Goal: Task Accomplishment & Management: Use online tool/utility

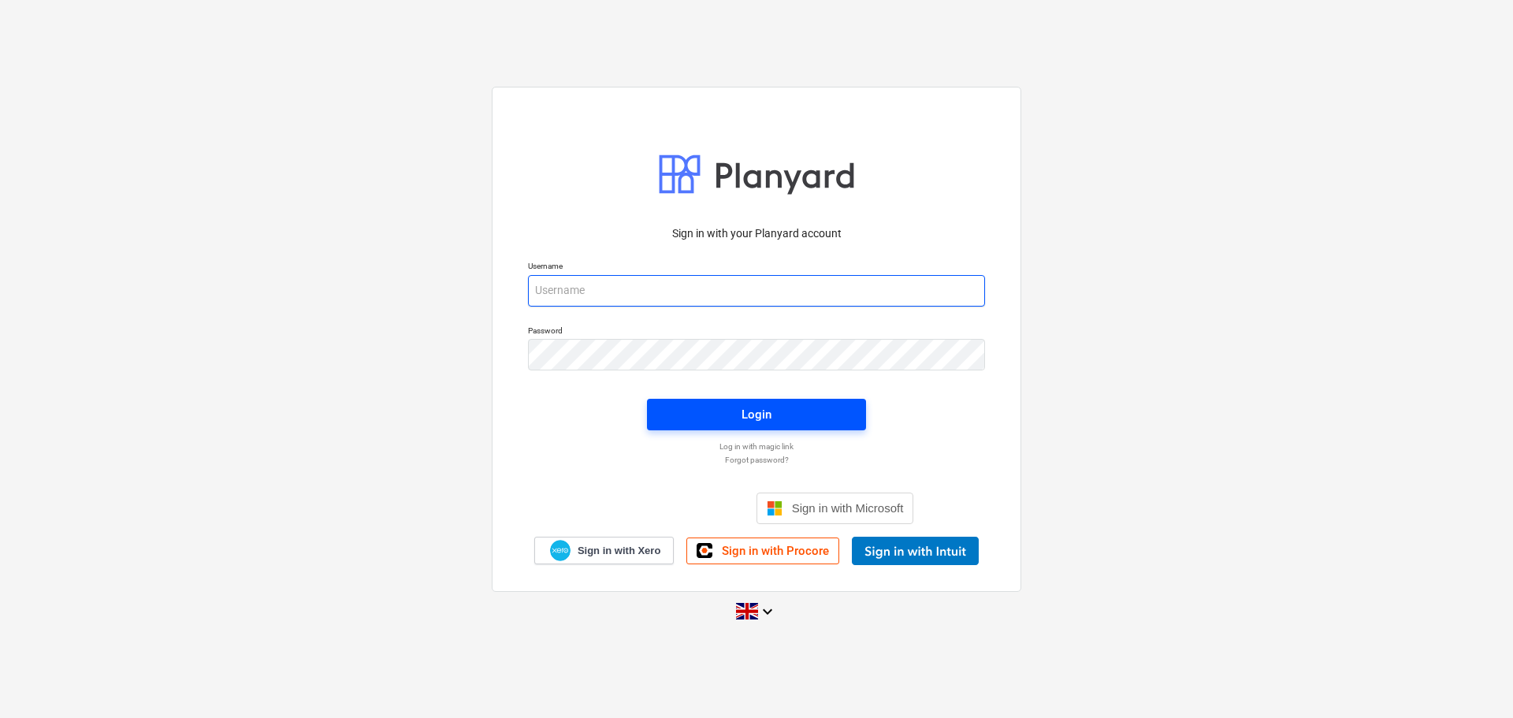
type input "[PERSON_NAME][EMAIL_ADDRESS][PERSON_NAME][DOMAIN_NAME]"
click at [813, 418] on span "Login" at bounding box center [756, 414] width 181 height 20
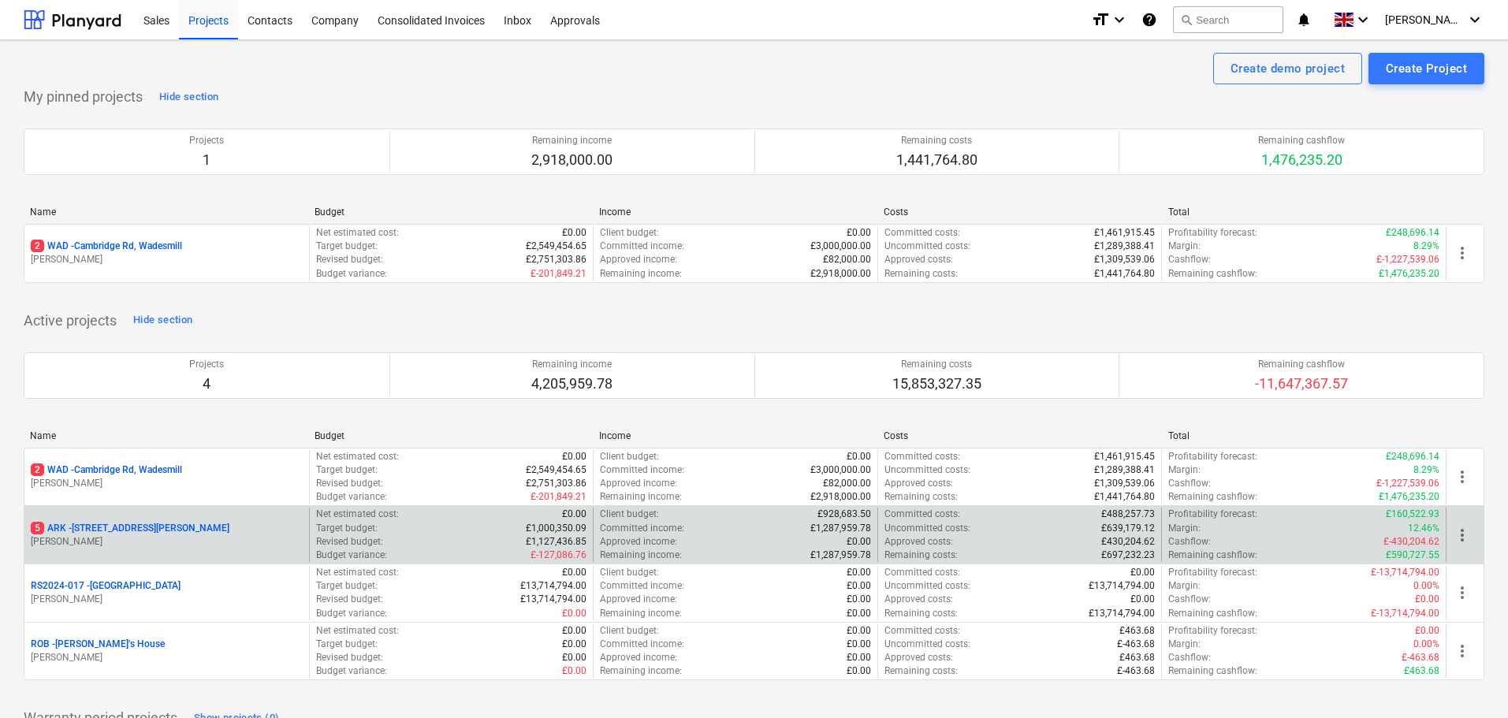
click at [136, 531] on p "5 ARK - 2 Galley [PERSON_NAME]" at bounding box center [130, 528] width 199 height 13
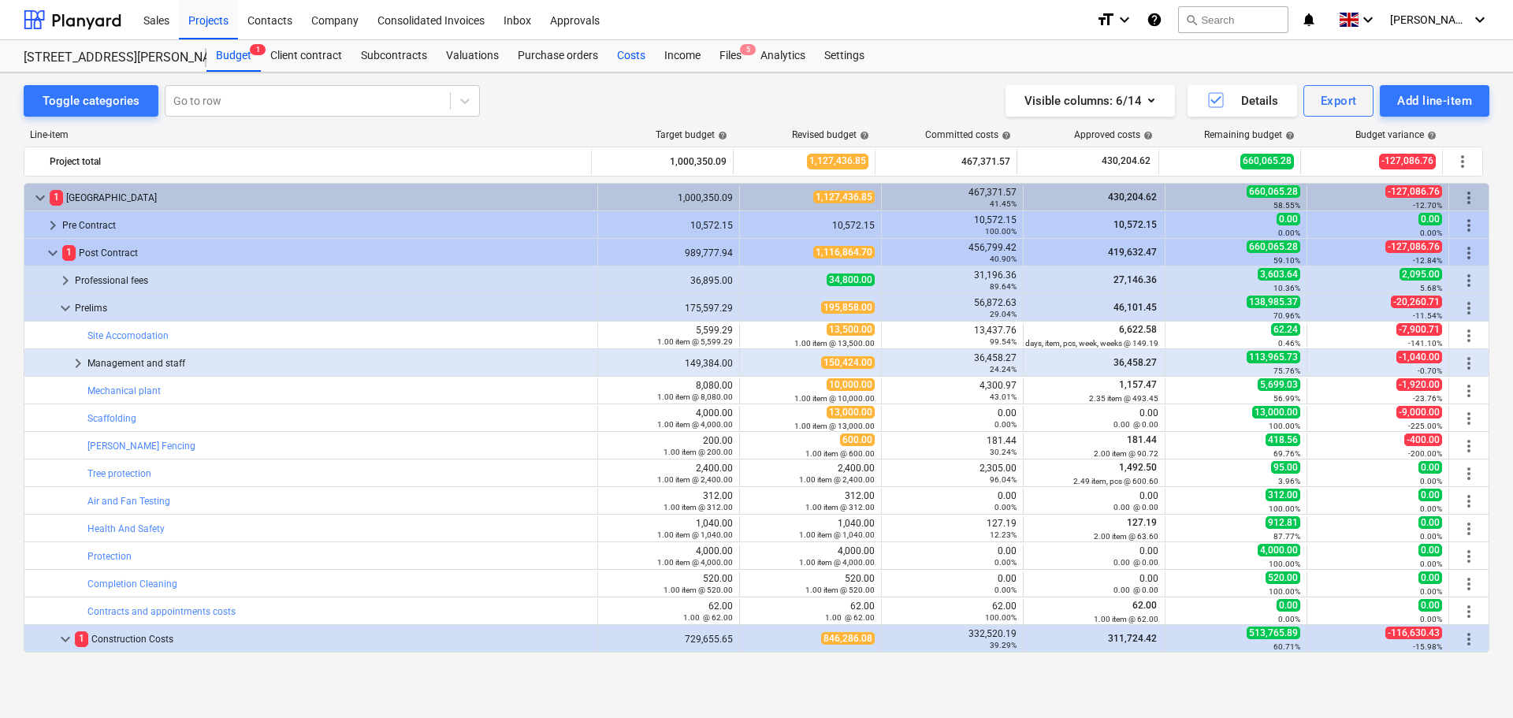
click at [645, 58] on div "Costs" at bounding box center [631, 56] width 47 height 32
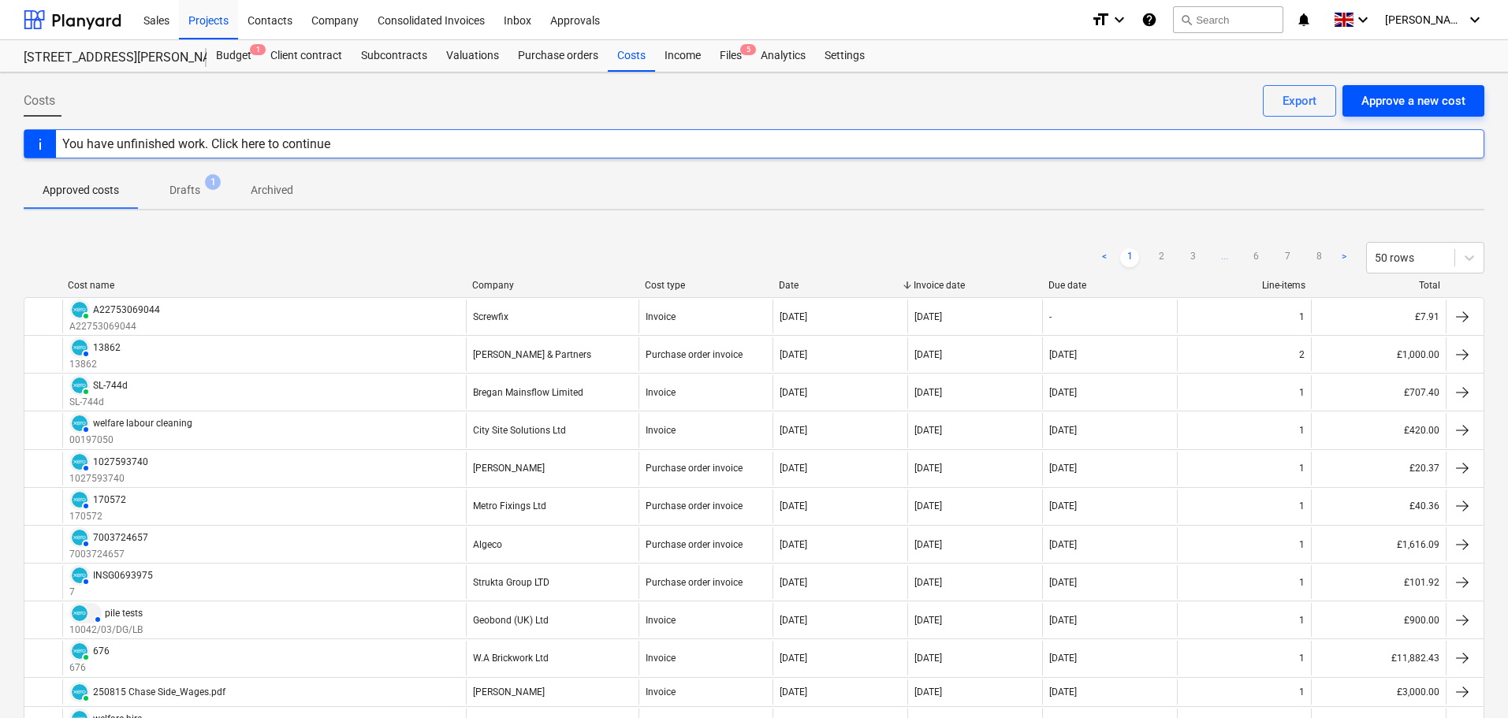
click at [1374, 96] on div "Approve a new cost" at bounding box center [1413, 101] width 104 height 20
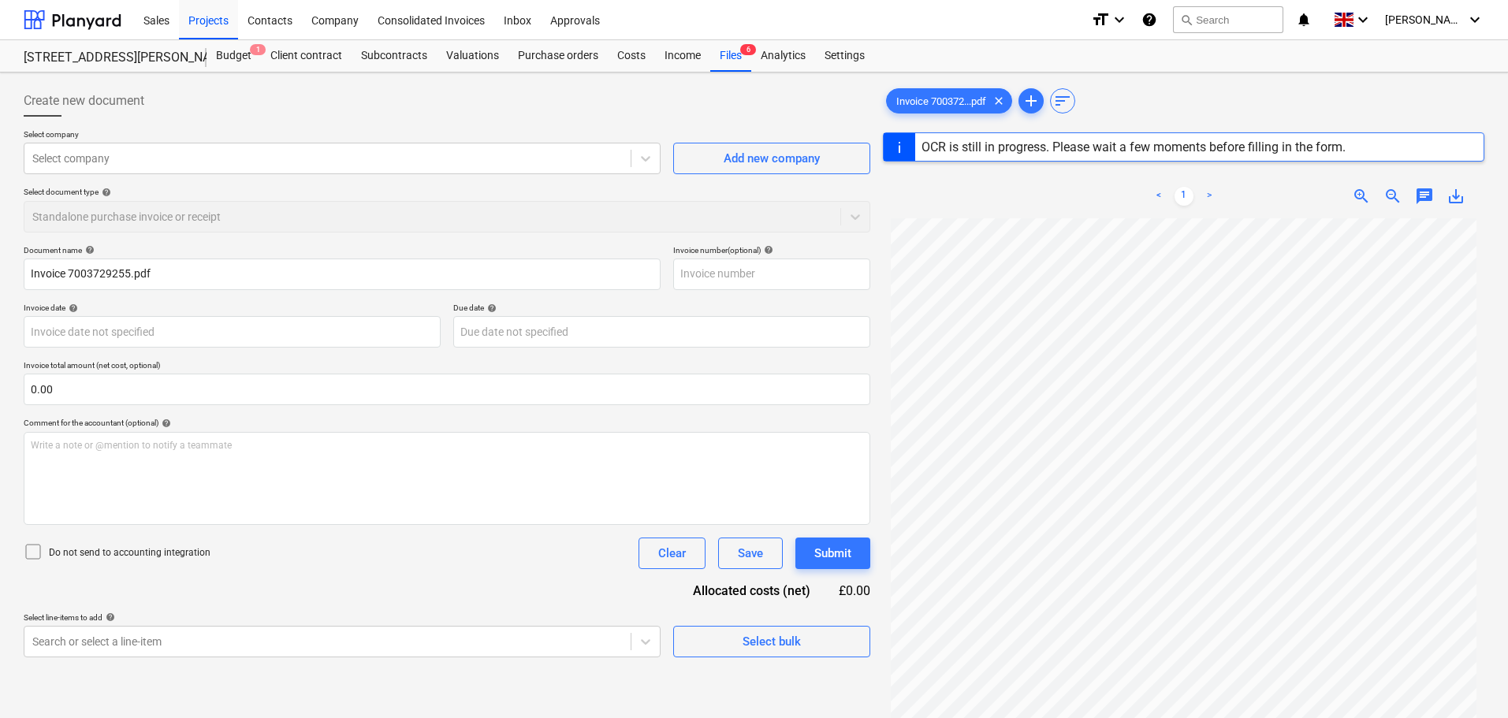
type input "7003729255"
type input "[DATE]"
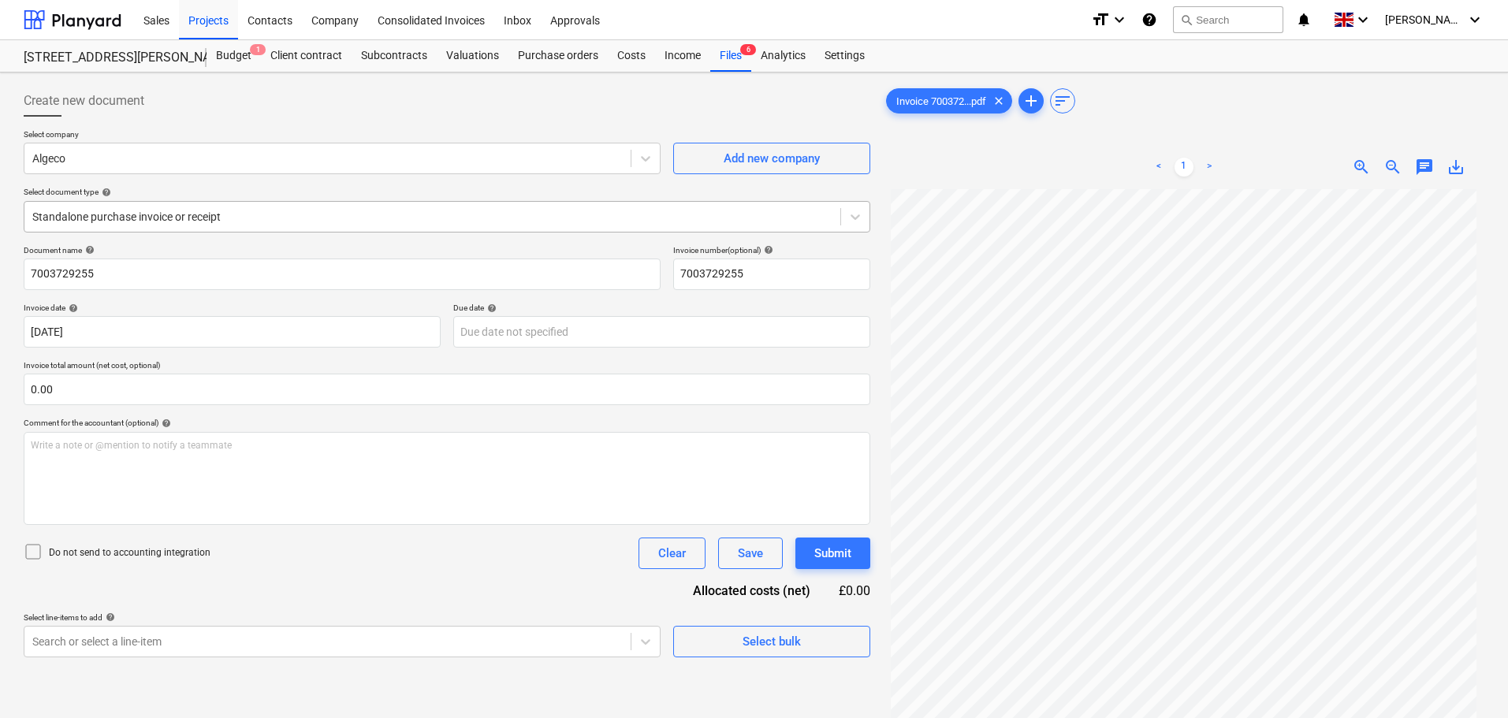
click at [136, 210] on div at bounding box center [432, 217] width 800 height 16
click at [146, 211] on div at bounding box center [432, 217] width 800 height 16
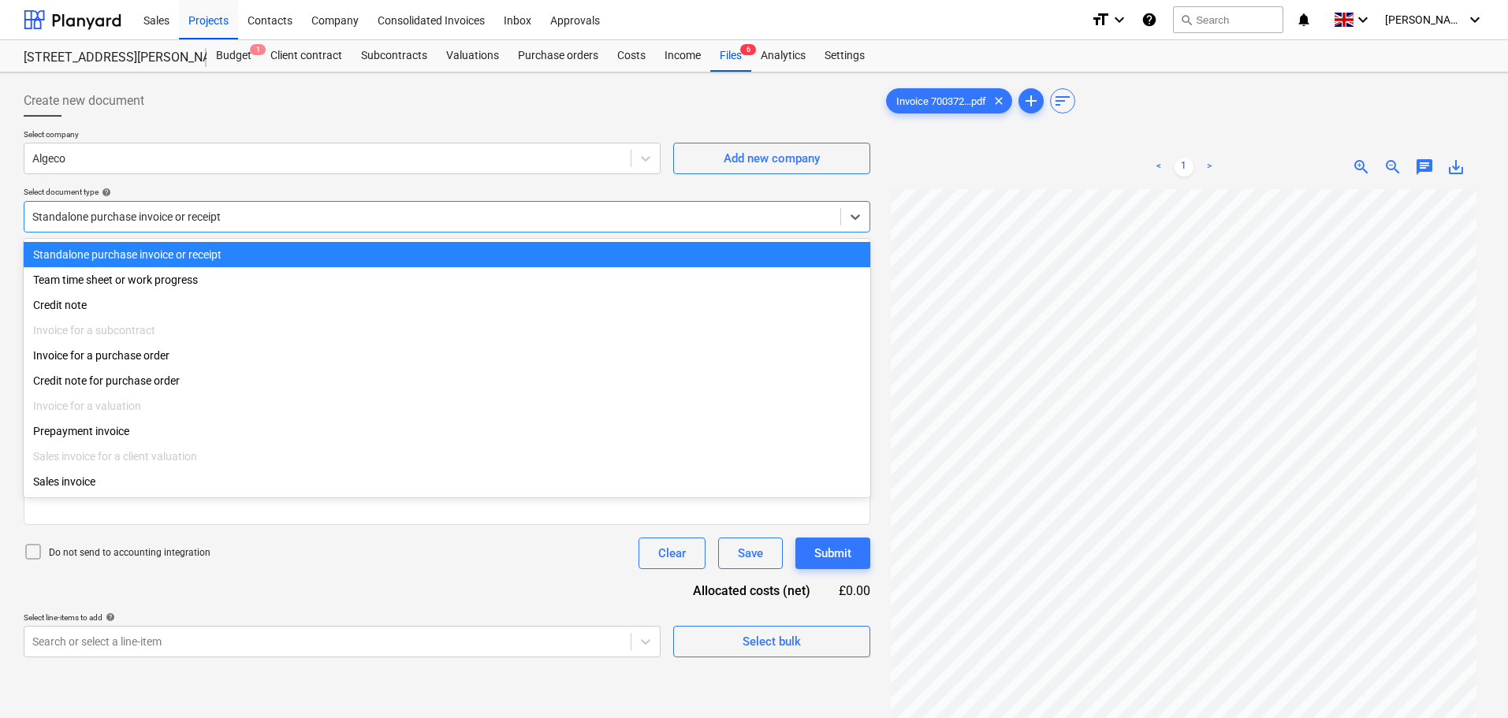
click at [146, 211] on div at bounding box center [432, 217] width 800 height 16
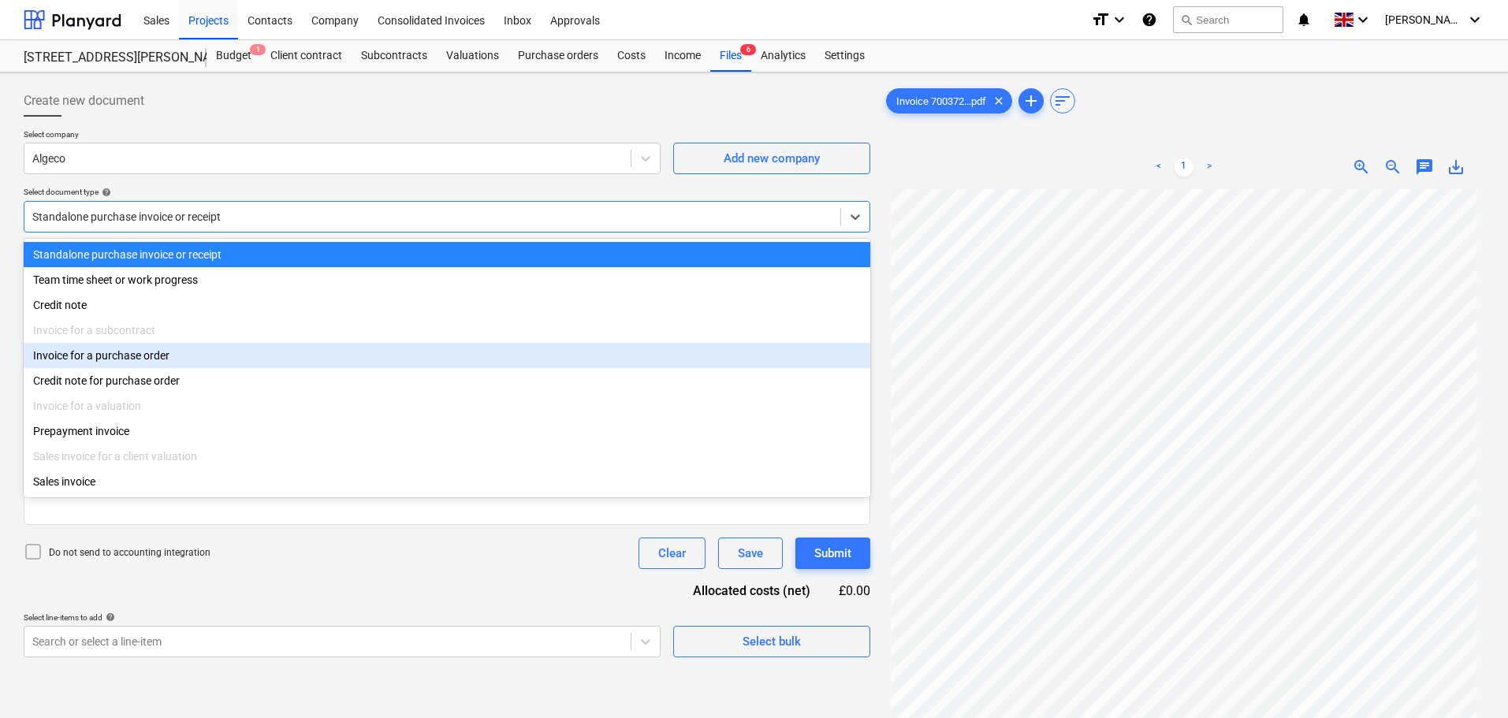
click at [138, 353] on div "Invoice for a purchase order" at bounding box center [447, 355] width 846 height 25
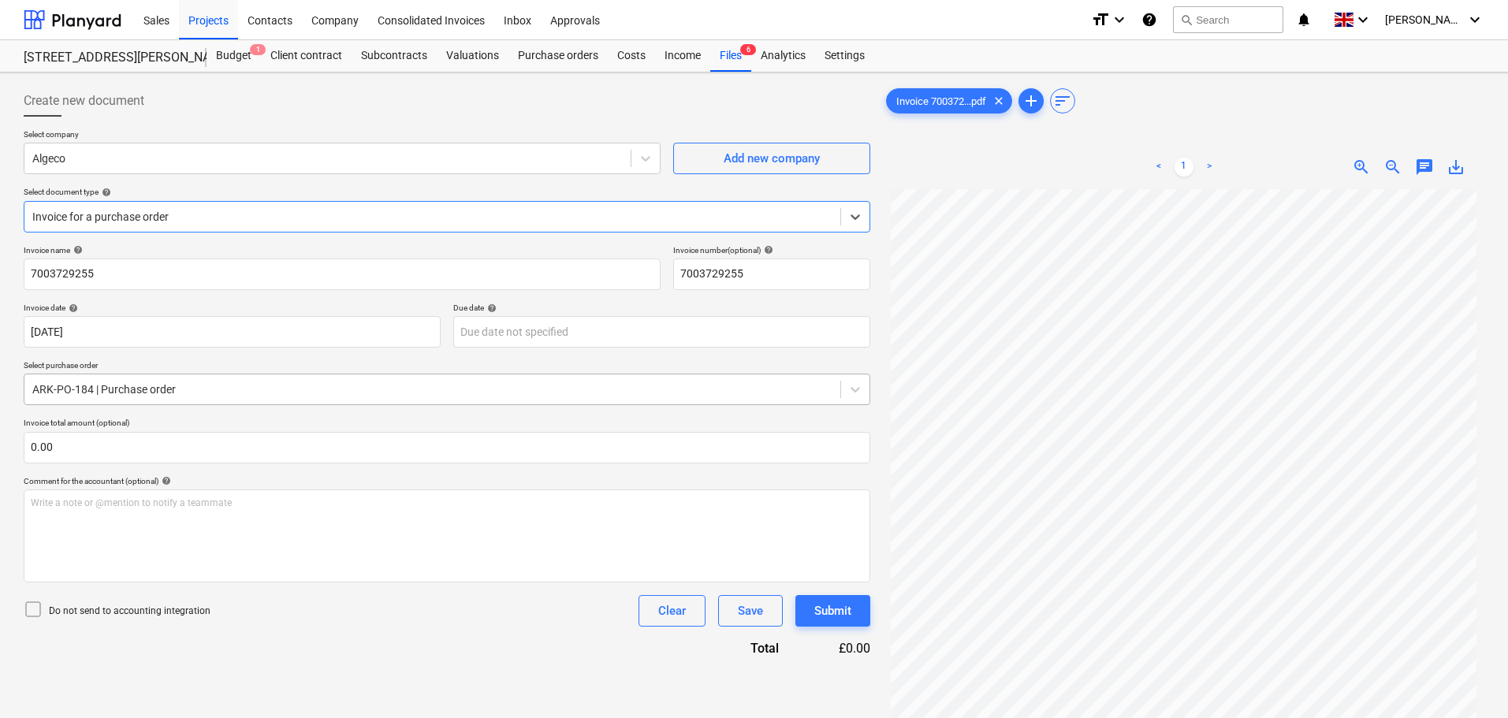
click at [117, 392] on div at bounding box center [432, 389] width 800 height 16
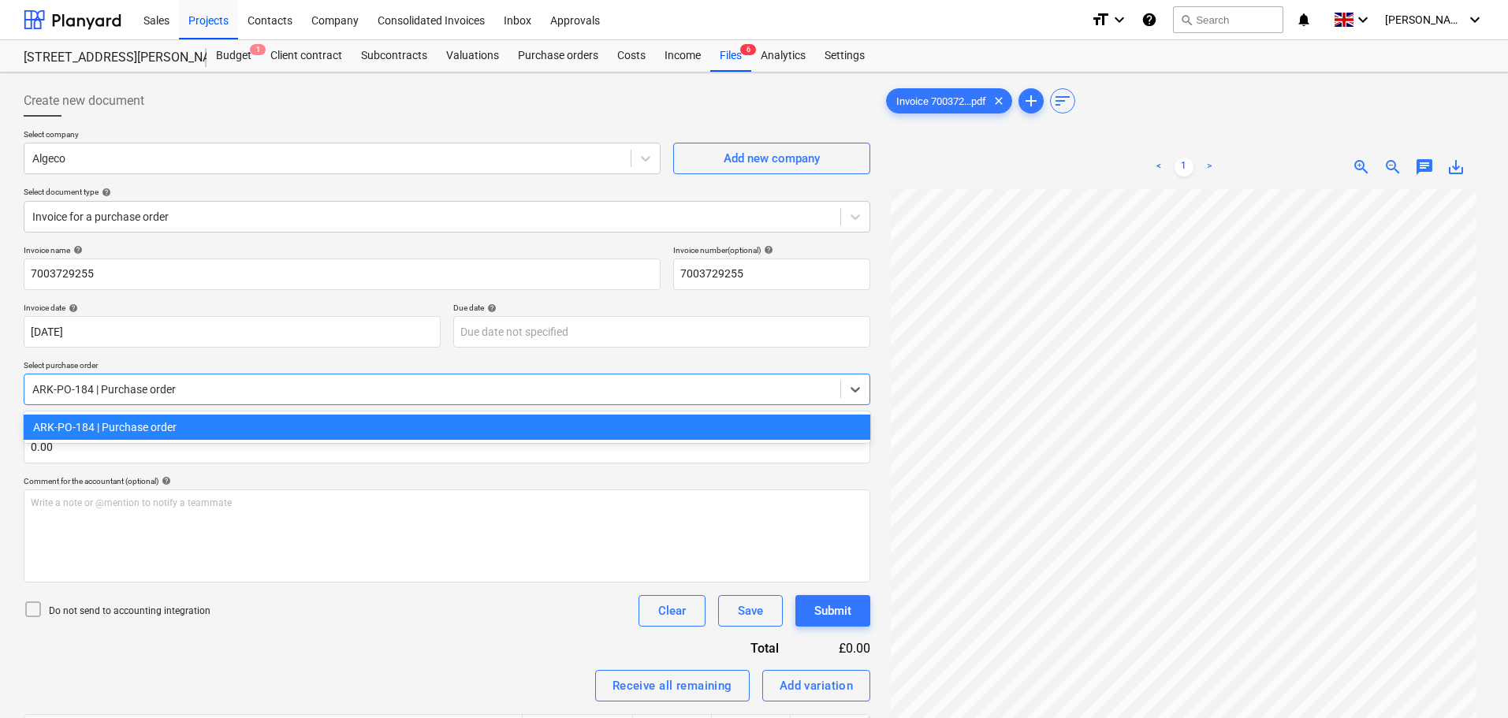
click at [142, 423] on div "ARK-PO-184 | Purchase order" at bounding box center [447, 427] width 846 height 25
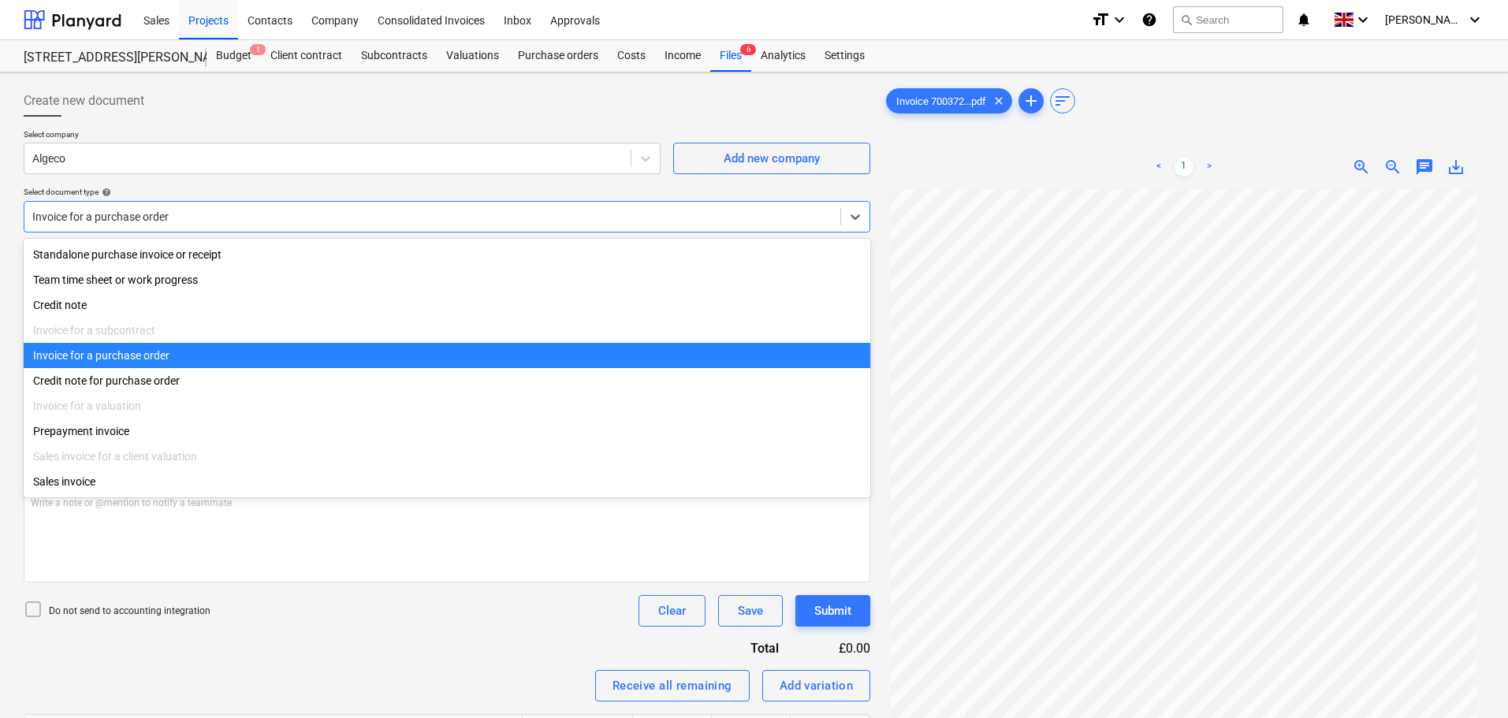
click at [193, 217] on div at bounding box center [432, 217] width 800 height 16
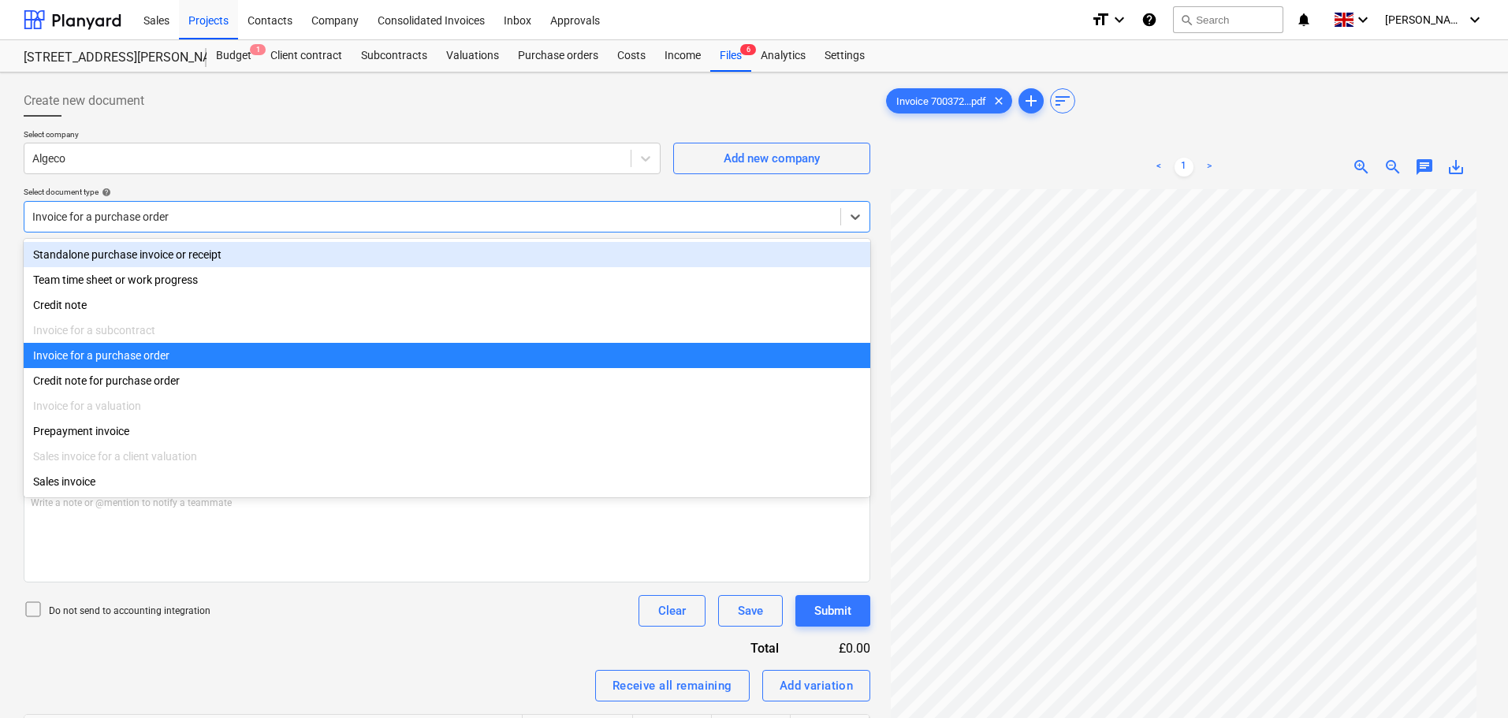
click at [164, 251] on div "Standalone purchase invoice or receipt" at bounding box center [447, 254] width 846 height 25
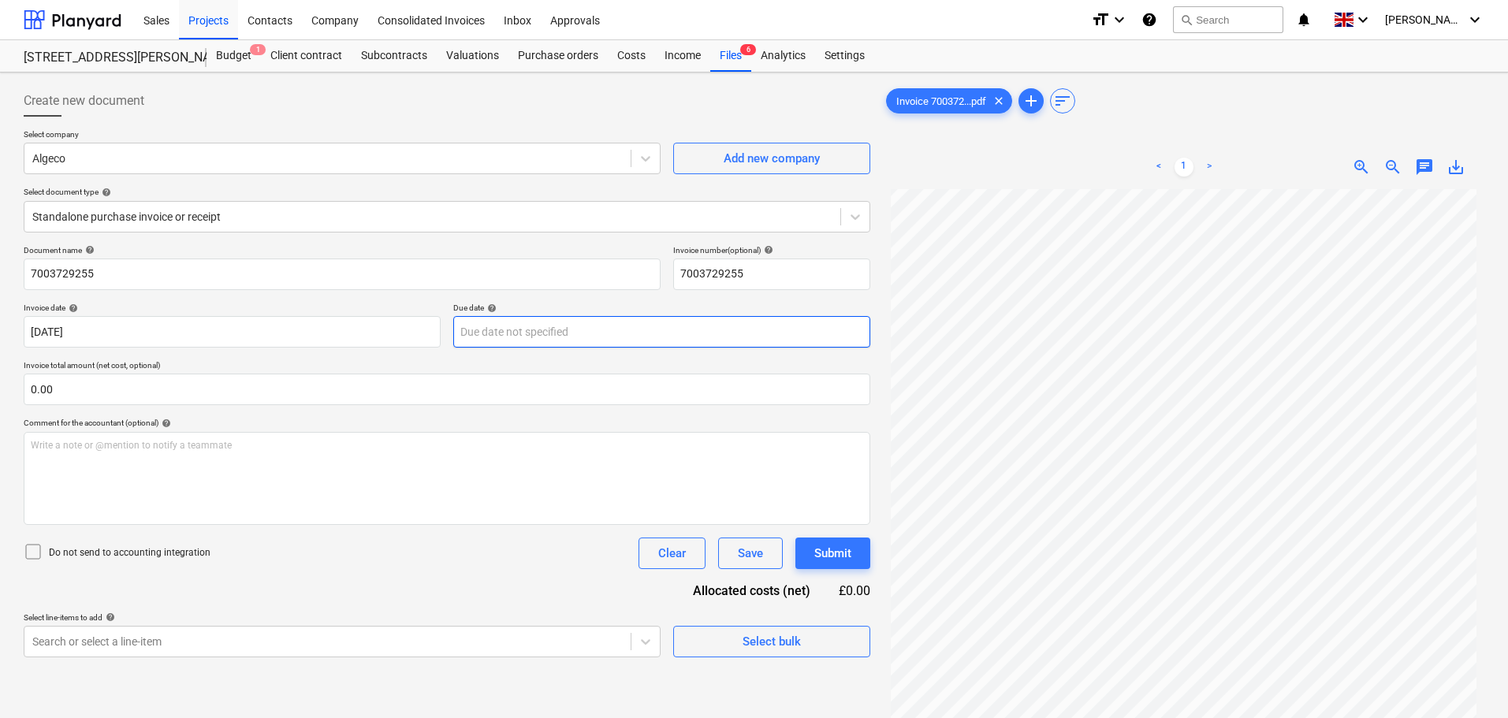
scroll to position [12, 0]
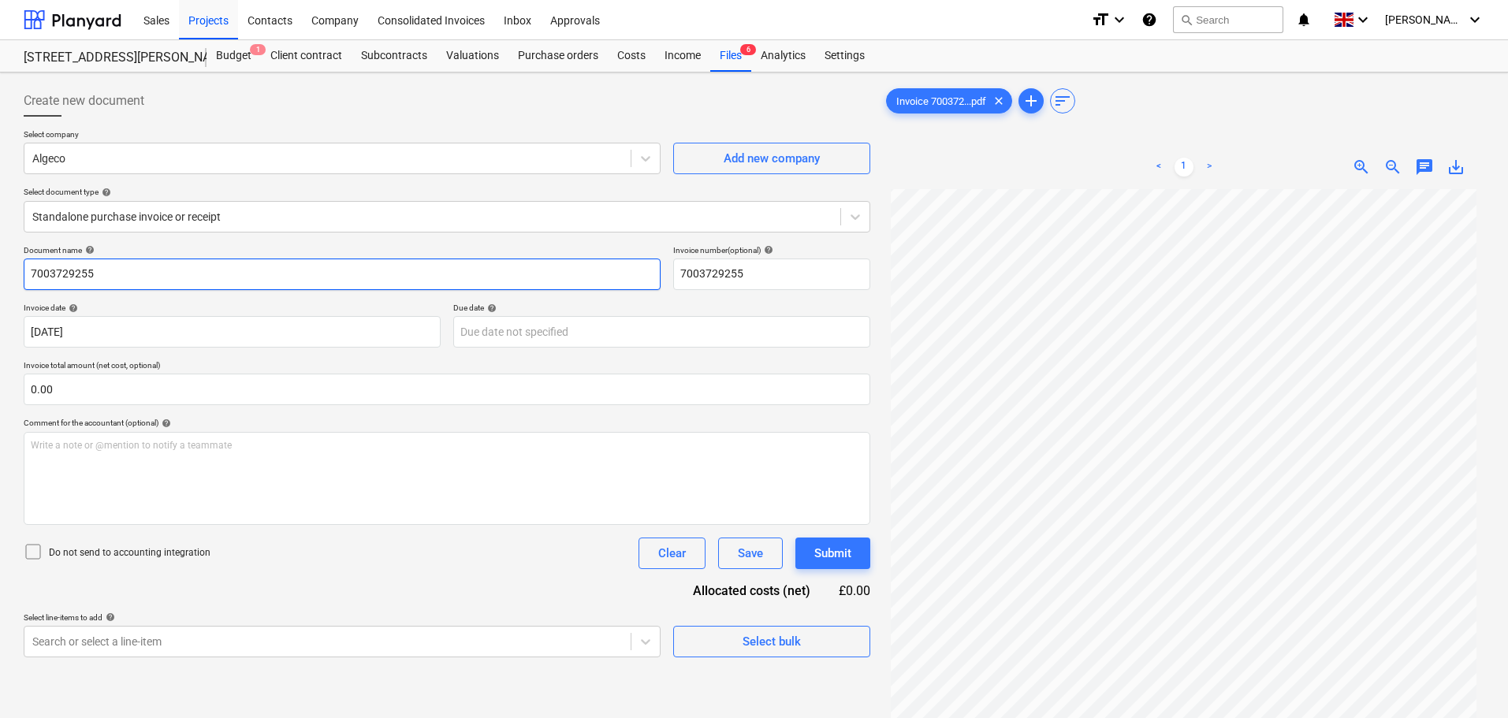
drag, startPoint x: 240, startPoint y: 279, endPoint x: 18, endPoint y: 266, distance: 221.9
click at [18, 266] on div "Create new document Select company Algeco Add new company Select document type …" at bounding box center [446, 474] width 859 height 790
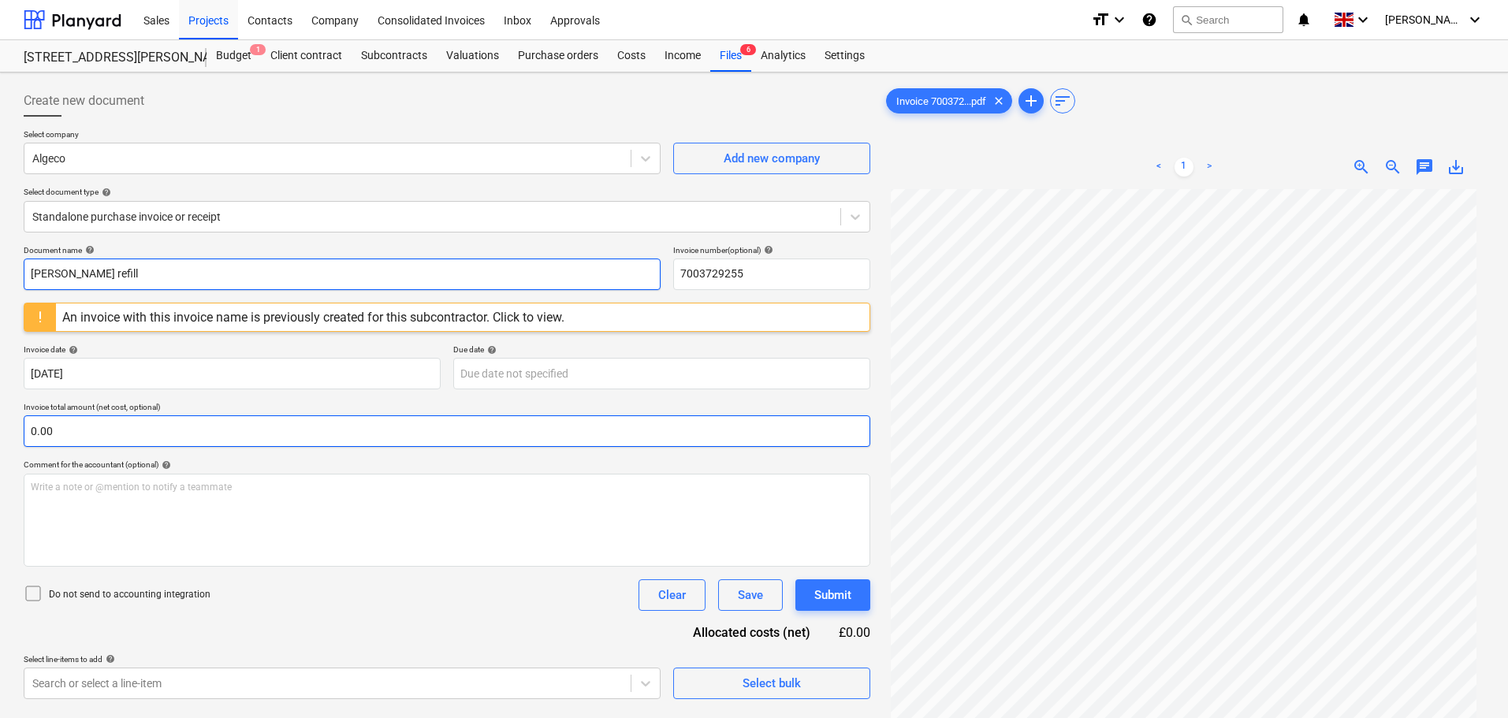
type input "[PERSON_NAME] refill"
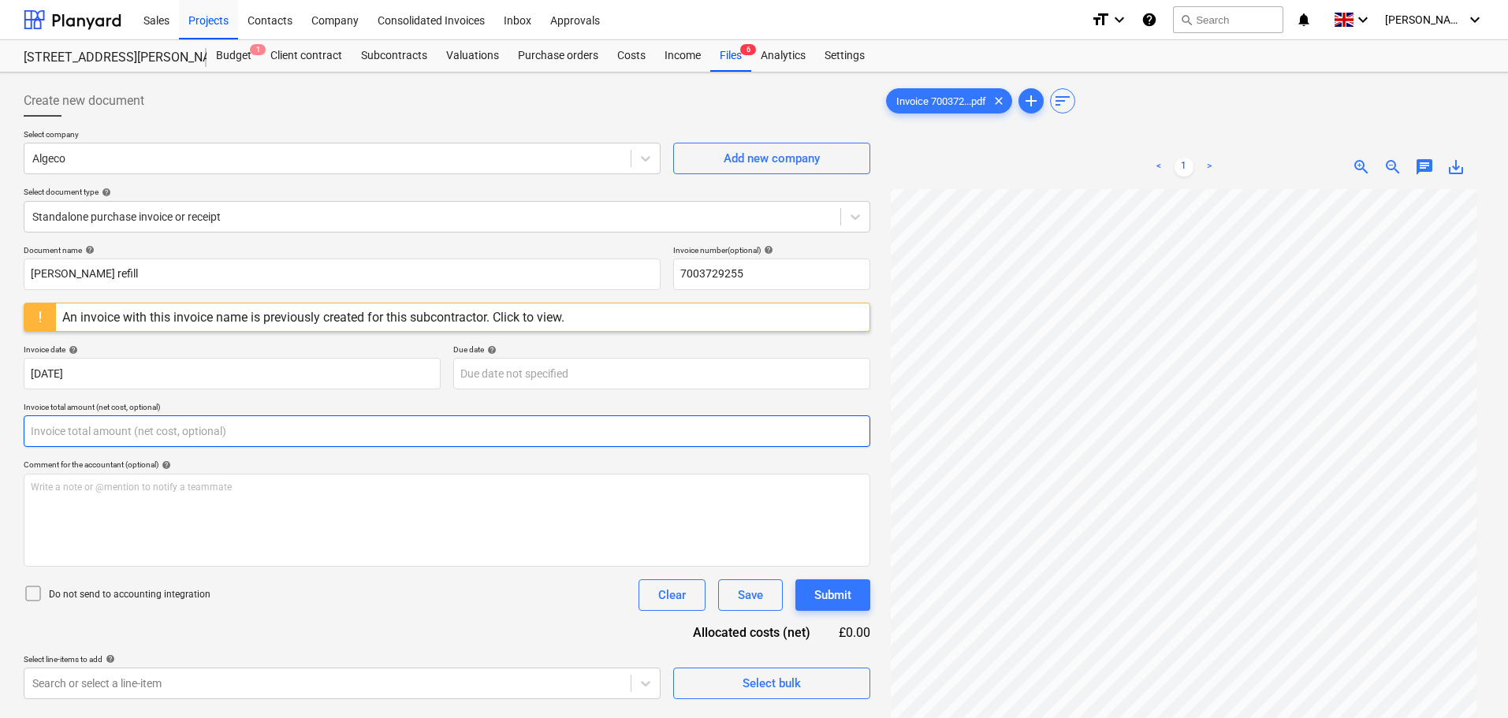
click at [117, 416] on input "text" at bounding box center [447, 431] width 846 height 32
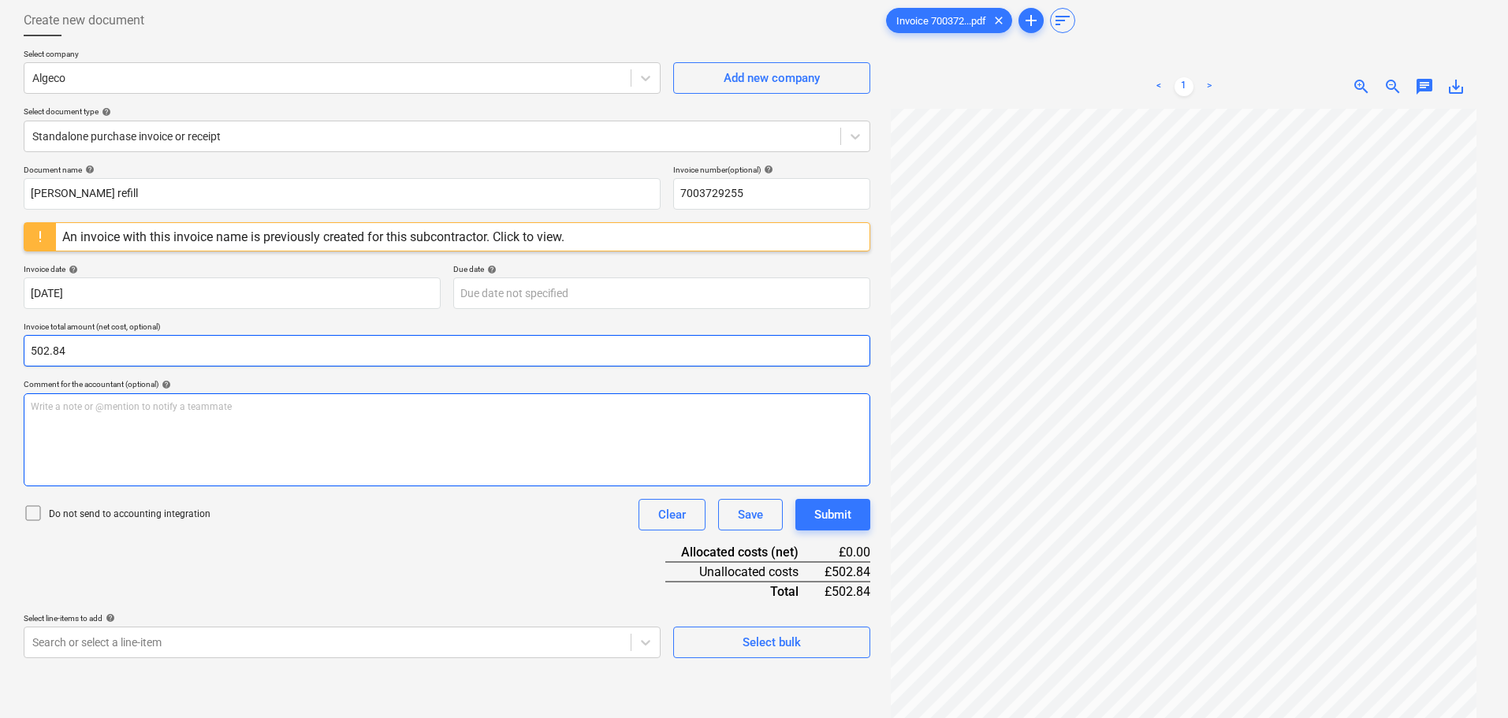
scroll to position [158, 0]
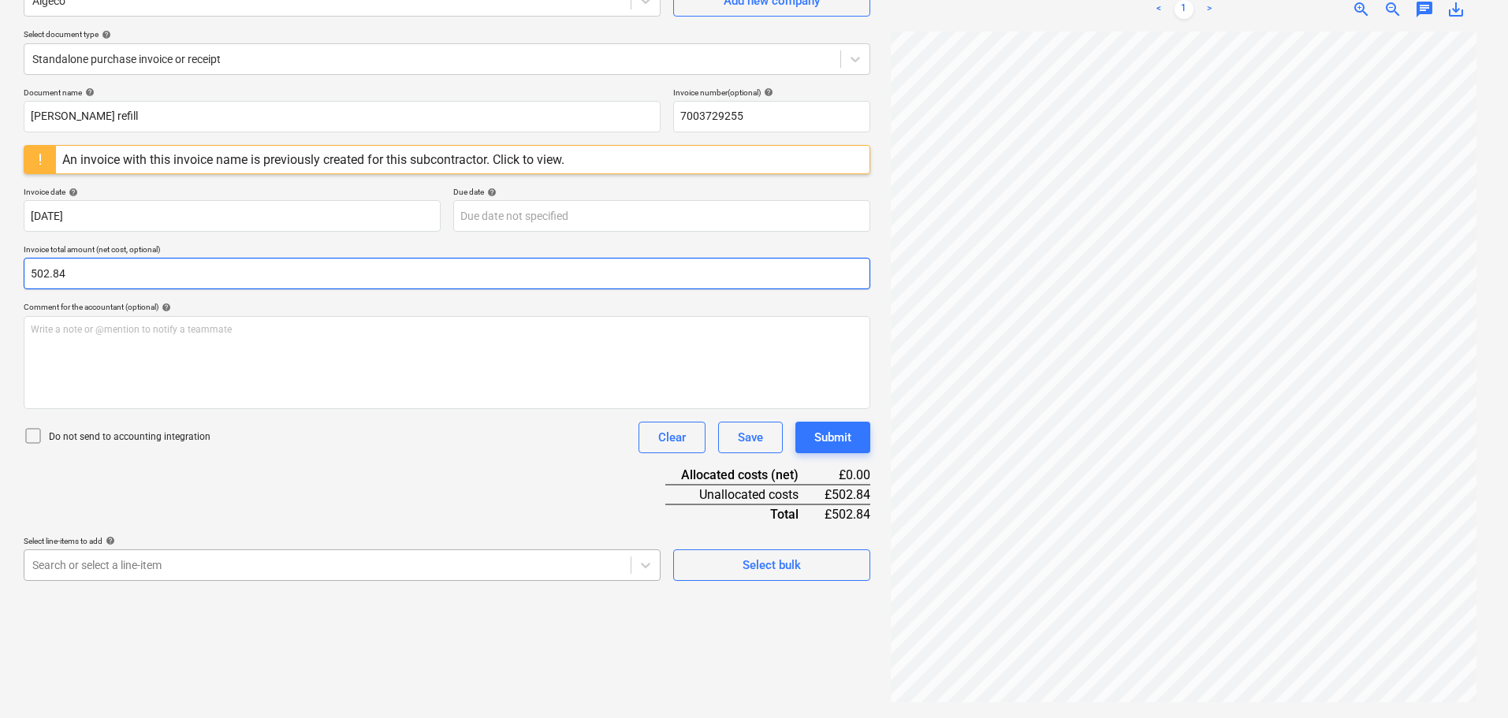
type input "502.84"
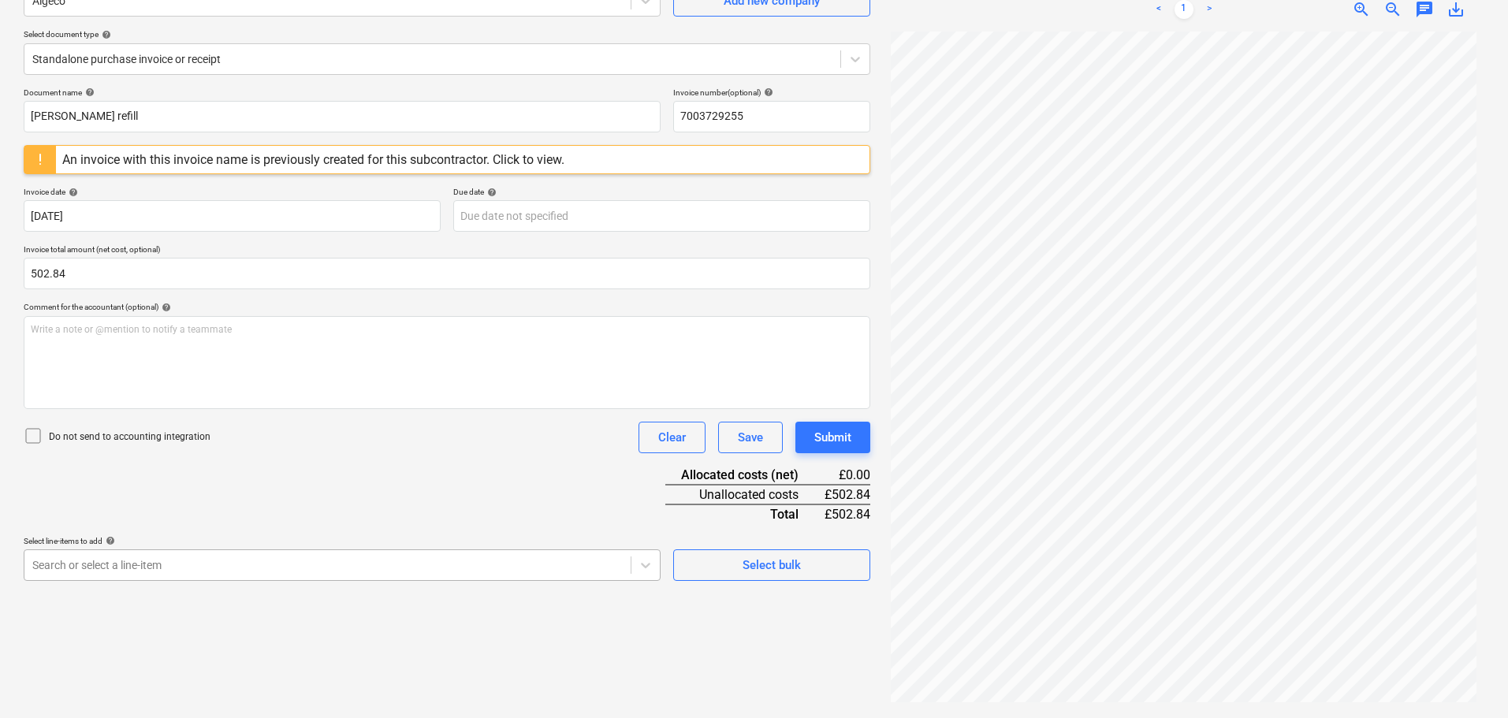
click at [219, 560] on body "Sales Projects Contacts Company Consolidated Invoices Inbox Approvals format_si…" at bounding box center [754, 201] width 1508 height 718
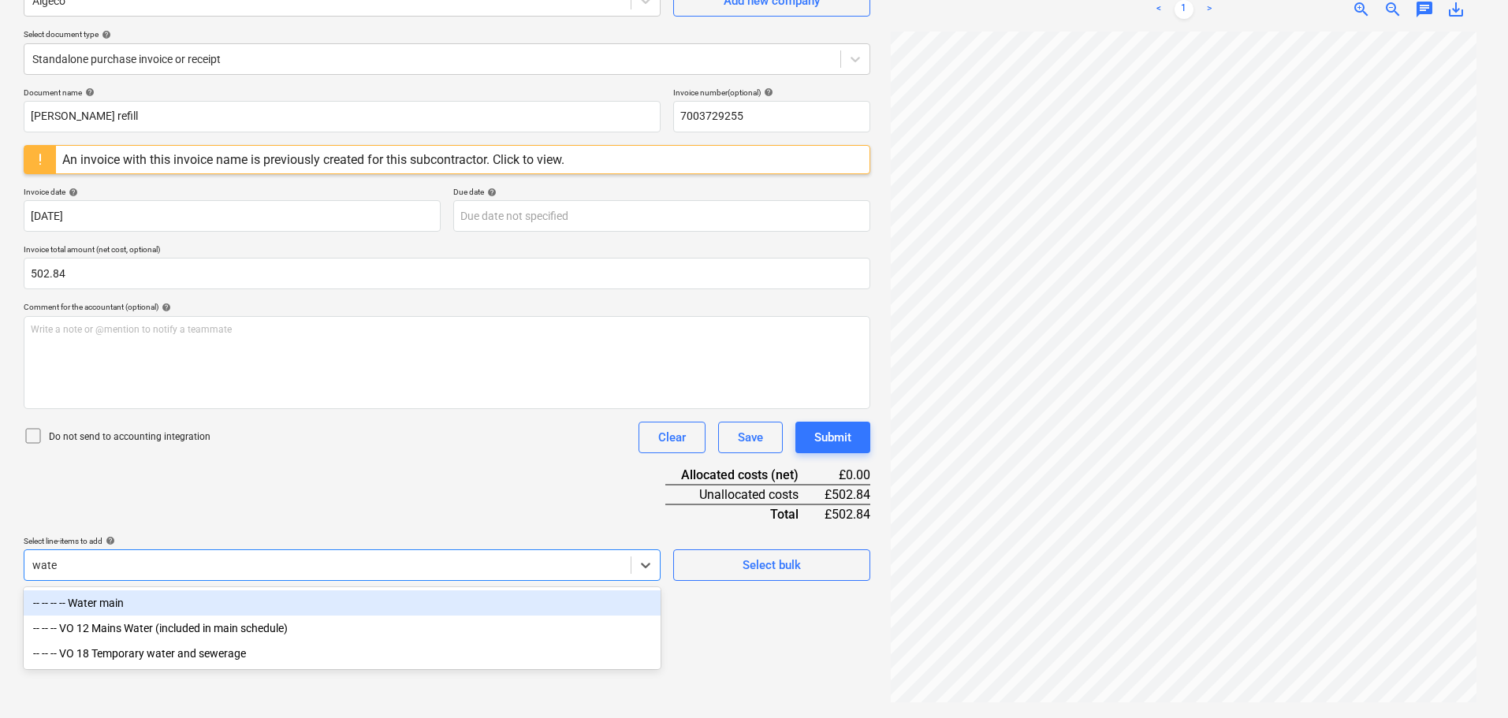
type input "water"
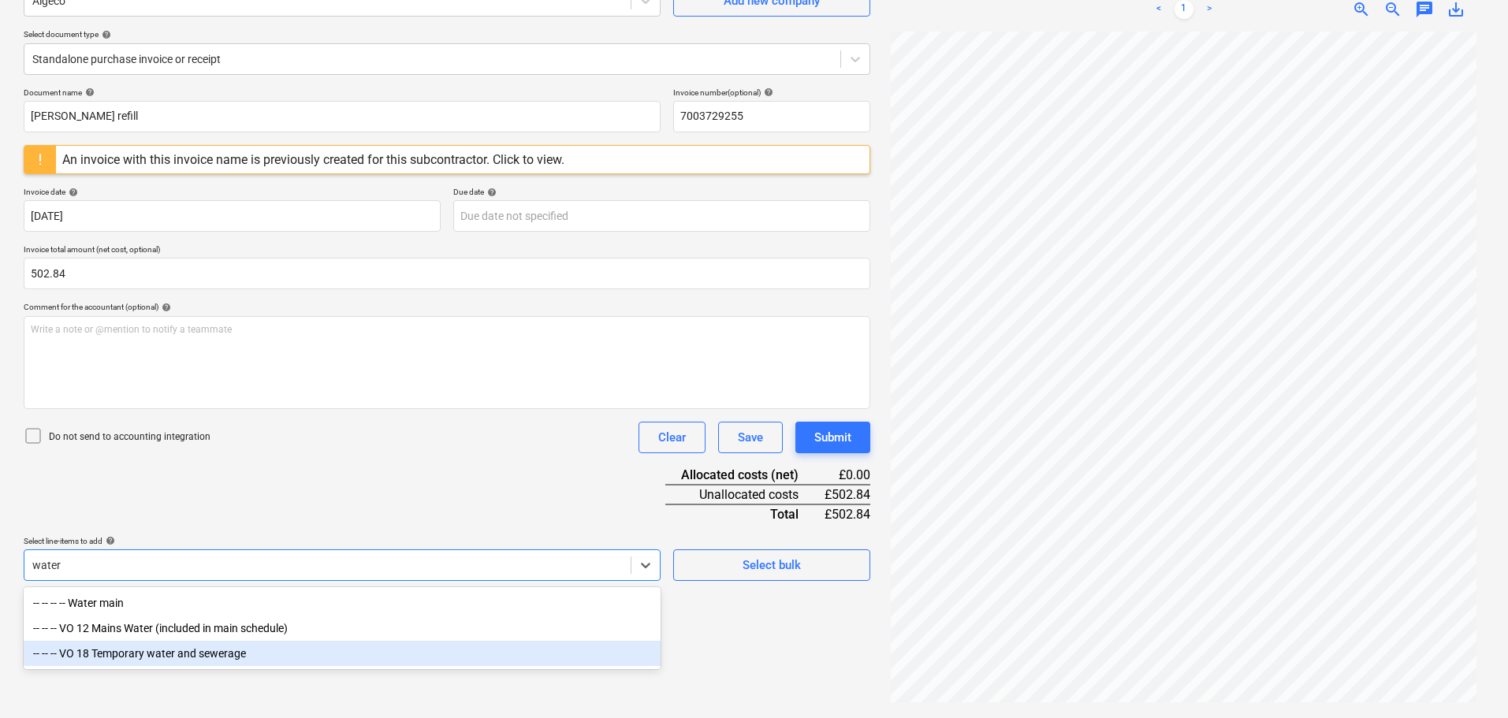
click at [207, 656] on div "-- -- -- VO 18 Temporary water and sewerage" at bounding box center [342, 653] width 637 height 25
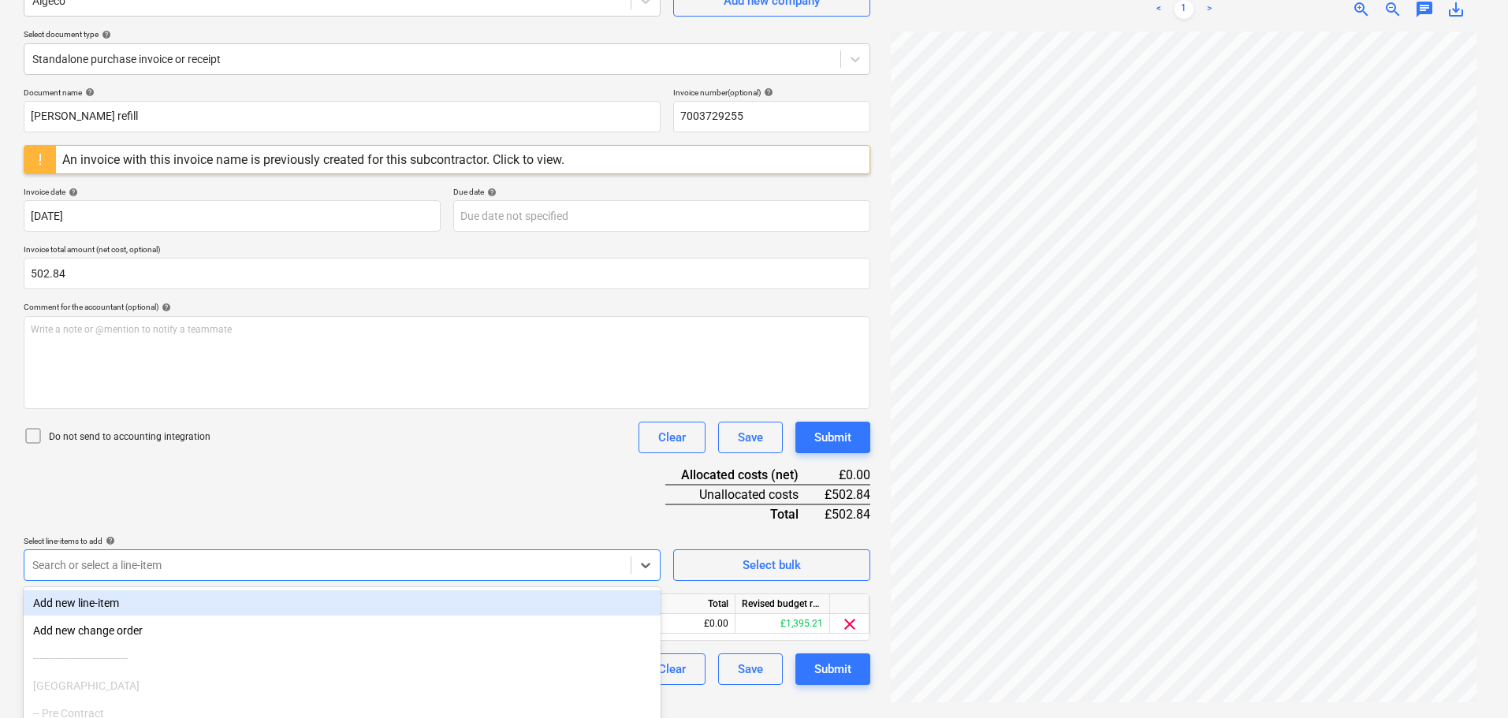
click at [290, 489] on div "Document name help [PERSON_NAME] refill Invoice number (optional) help 70037292…" at bounding box center [447, 385] width 846 height 597
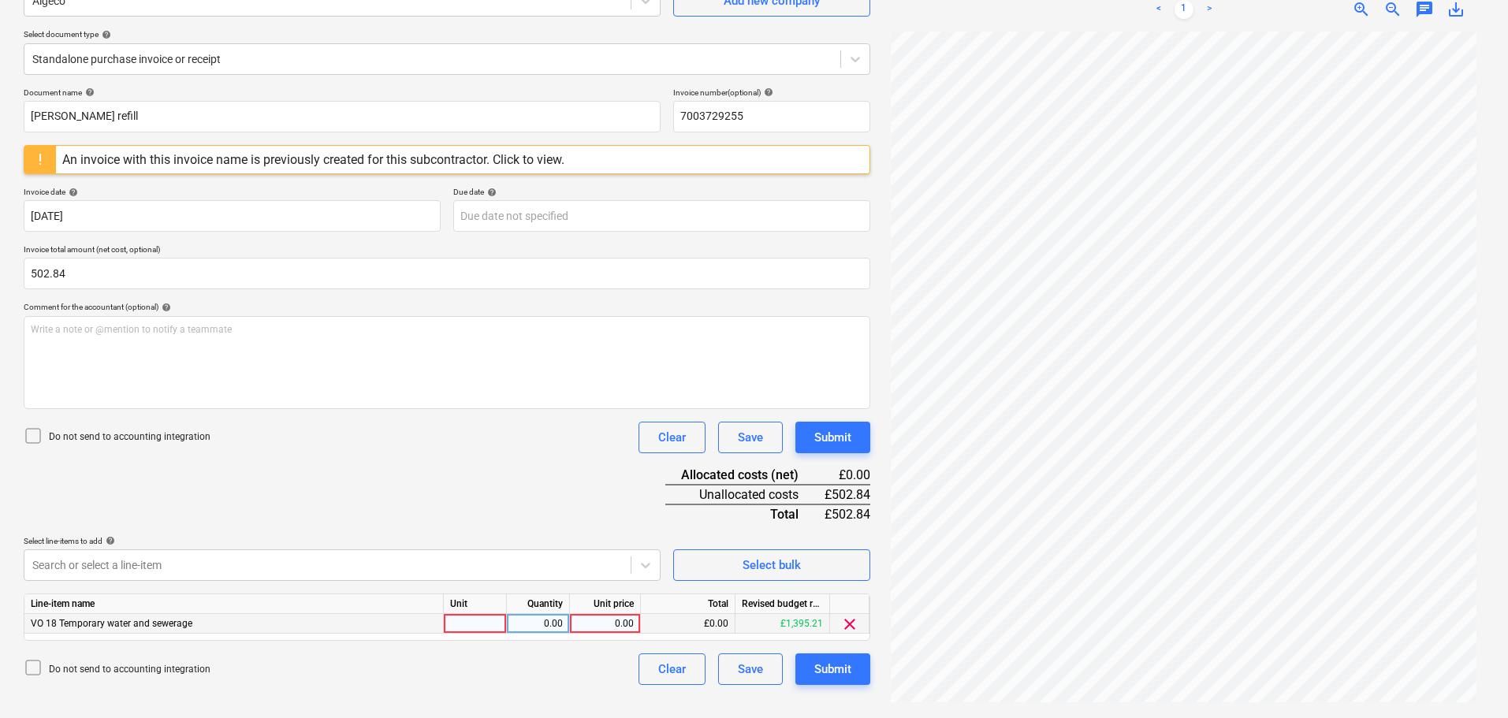
click at [482, 621] on div at bounding box center [475, 624] width 63 height 20
type input "item"
type input "502.84"
click at [613, 489] on div "Document name help [PERSON_NAME] refill Invoice number (optional) help 70037292…" at bounding box center [447, 385] width 846 height 597
click at [839, 666] on div "Submit" at bounding box center [832, 669] width 37 height 20
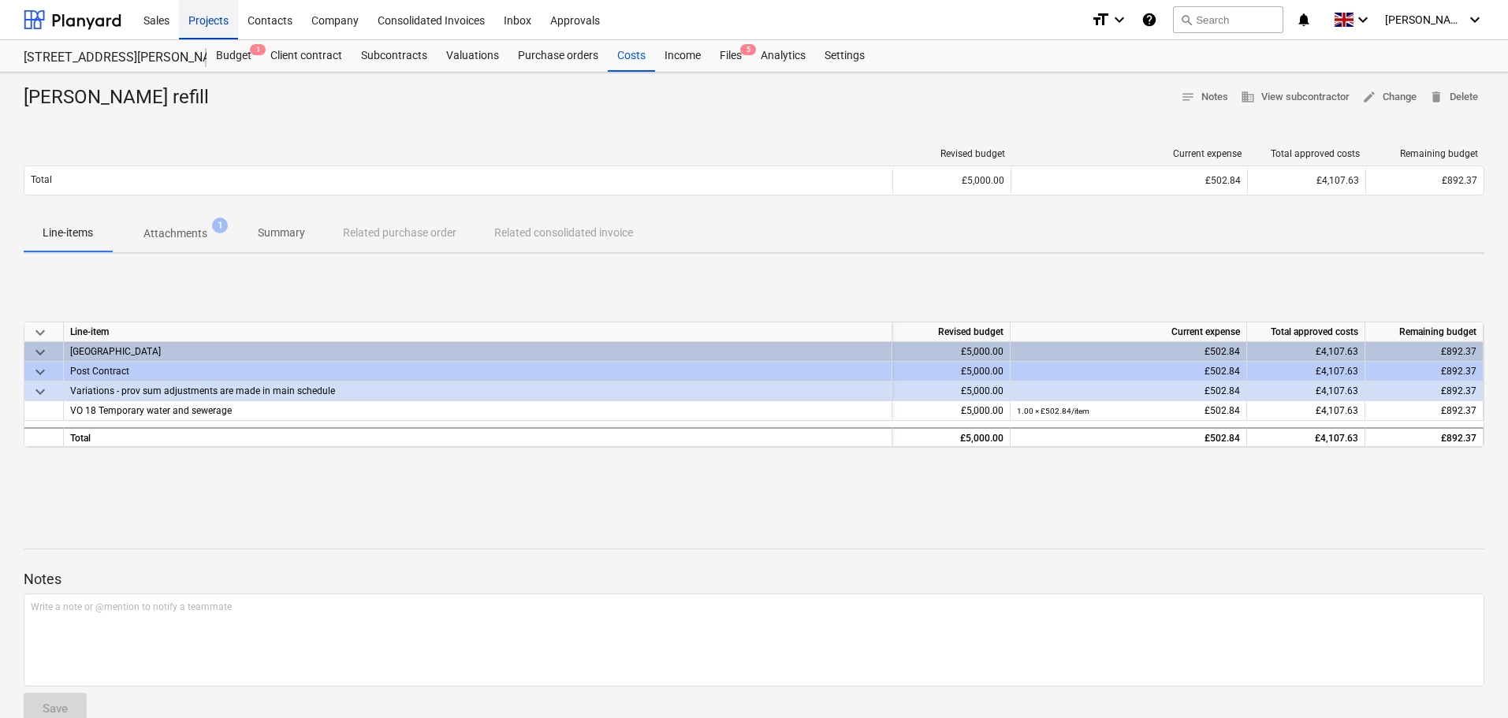
click at [201, 19] on div "Projects" at bounding box center [208, 19] width 59 height 40
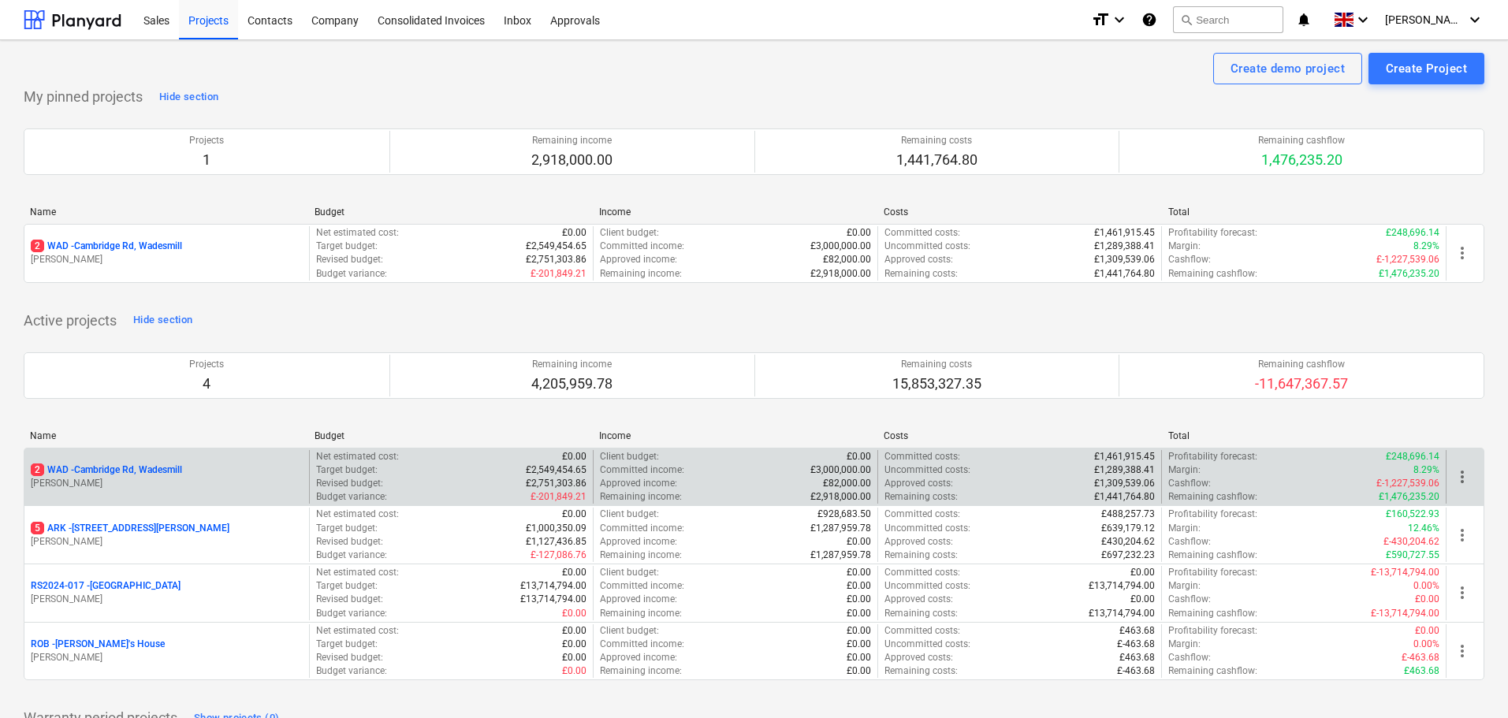
click at [151, 464] on p "2 WAD - Cambridge Rd, Wadesmill" at bounding box center [106, 469] width 151 height 13
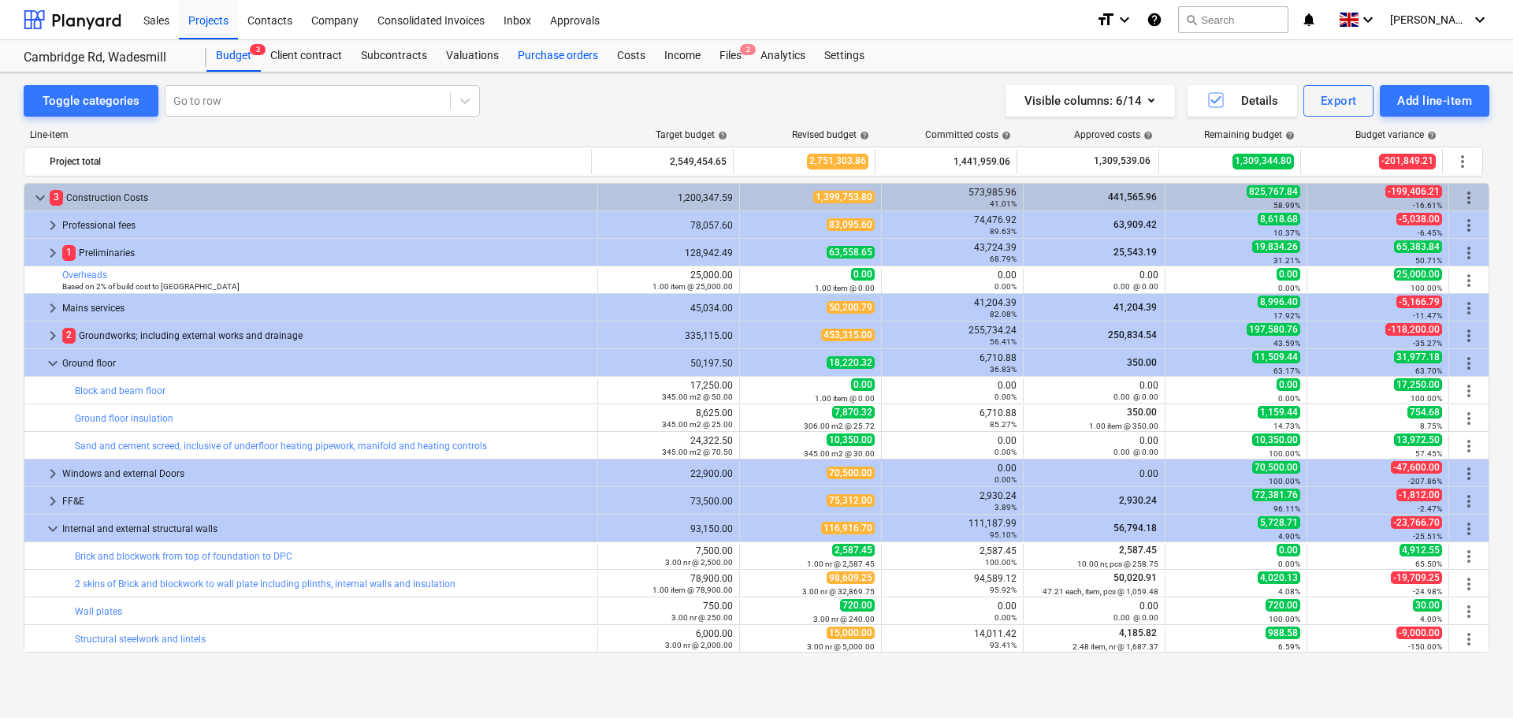
click at [572, 51] on div "Purchase orders" at bounding box center [557, 56] width 99 height 32
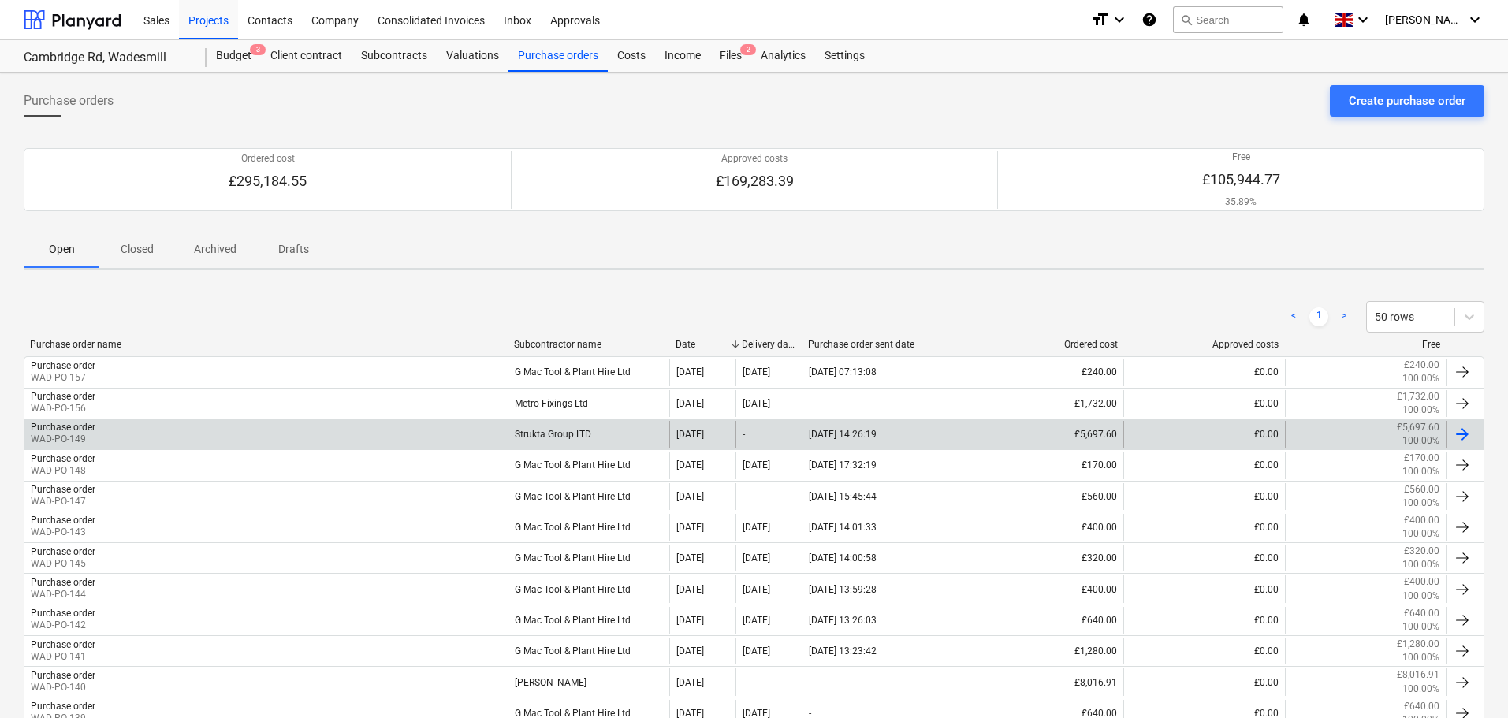
click at [131, 430] on div "Purchase order WAD-PO-149" at bounding box center [265, 434] width 483 height 27
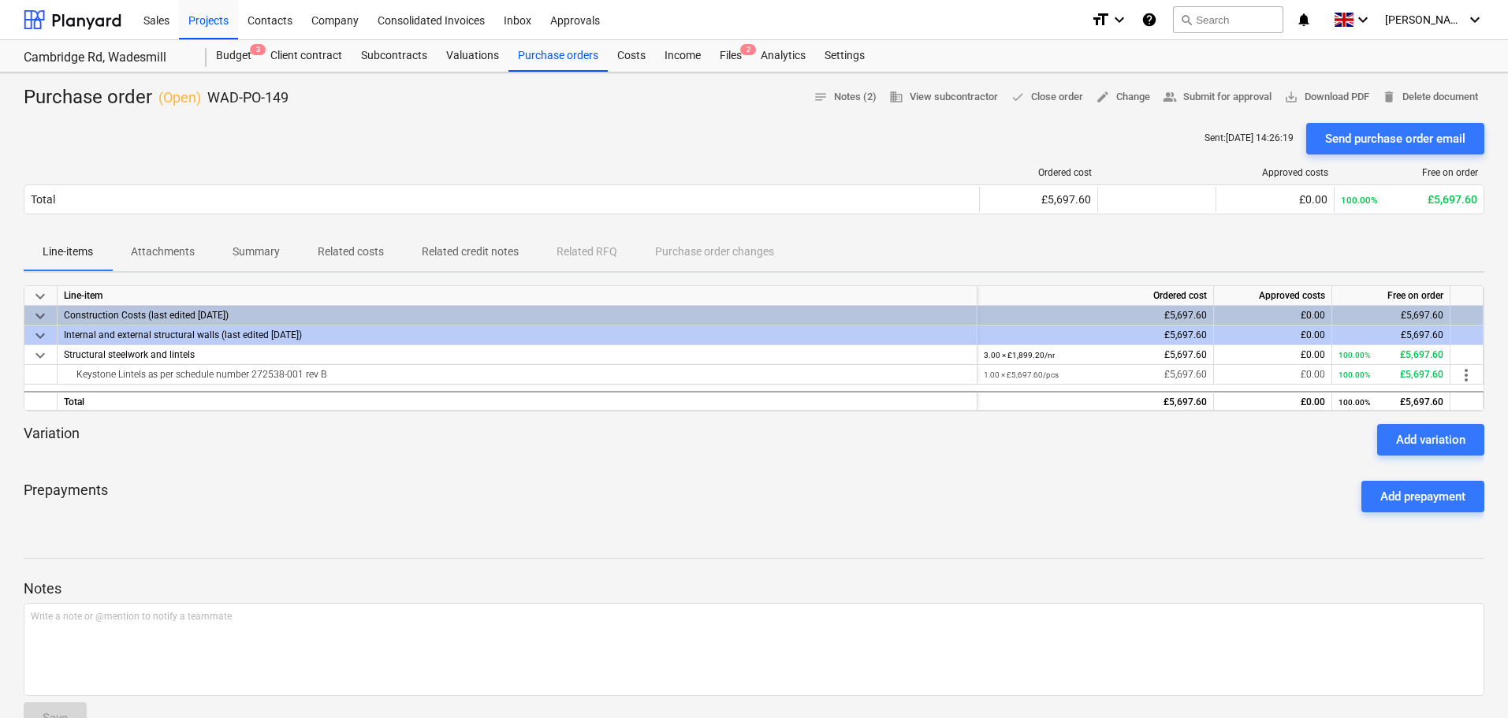
click at [164, 252] on p "Attachments" at bounding box center [163, 252] width 64 height 17
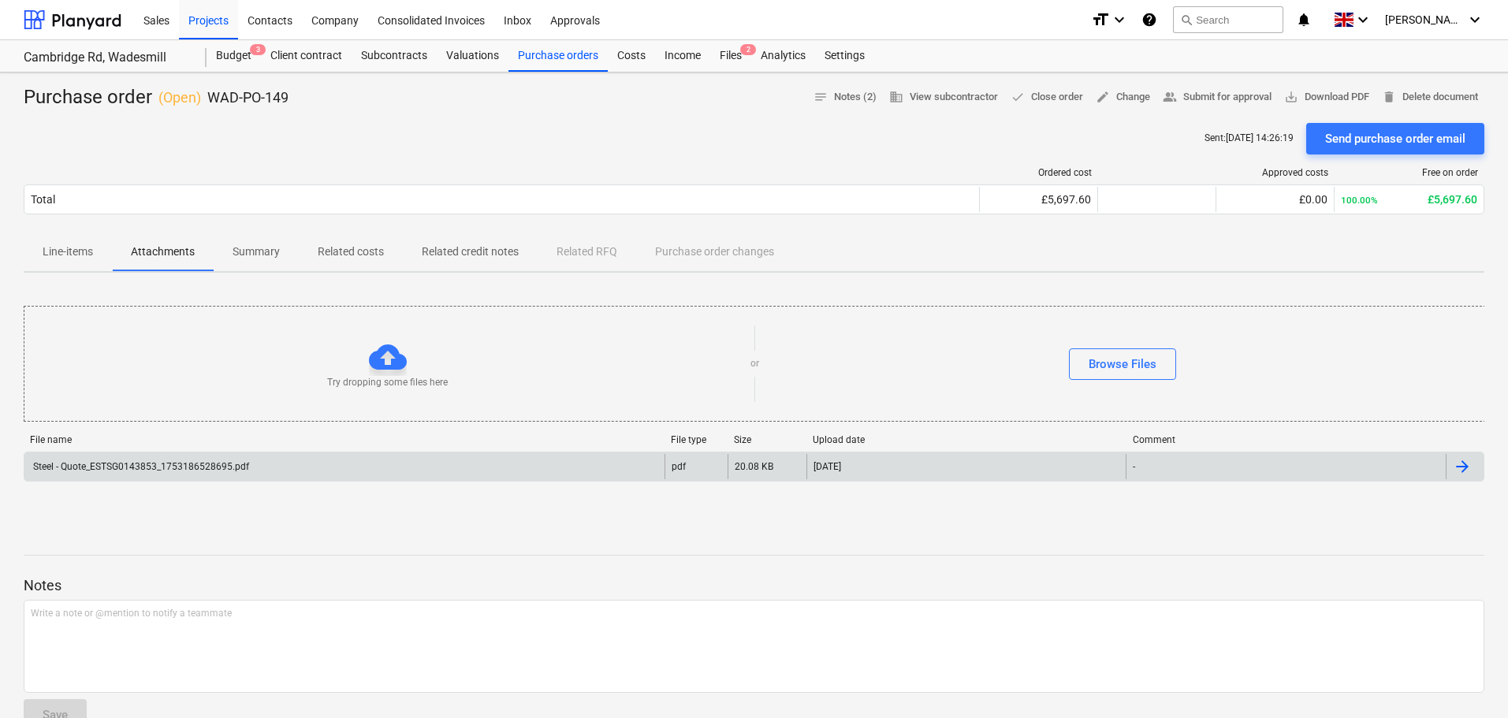
click at [246, 466] on div "Steel - Quote_ESTSG0143853_1753186528695.pdf" at bounding box center [140, 466] width 218 height 11
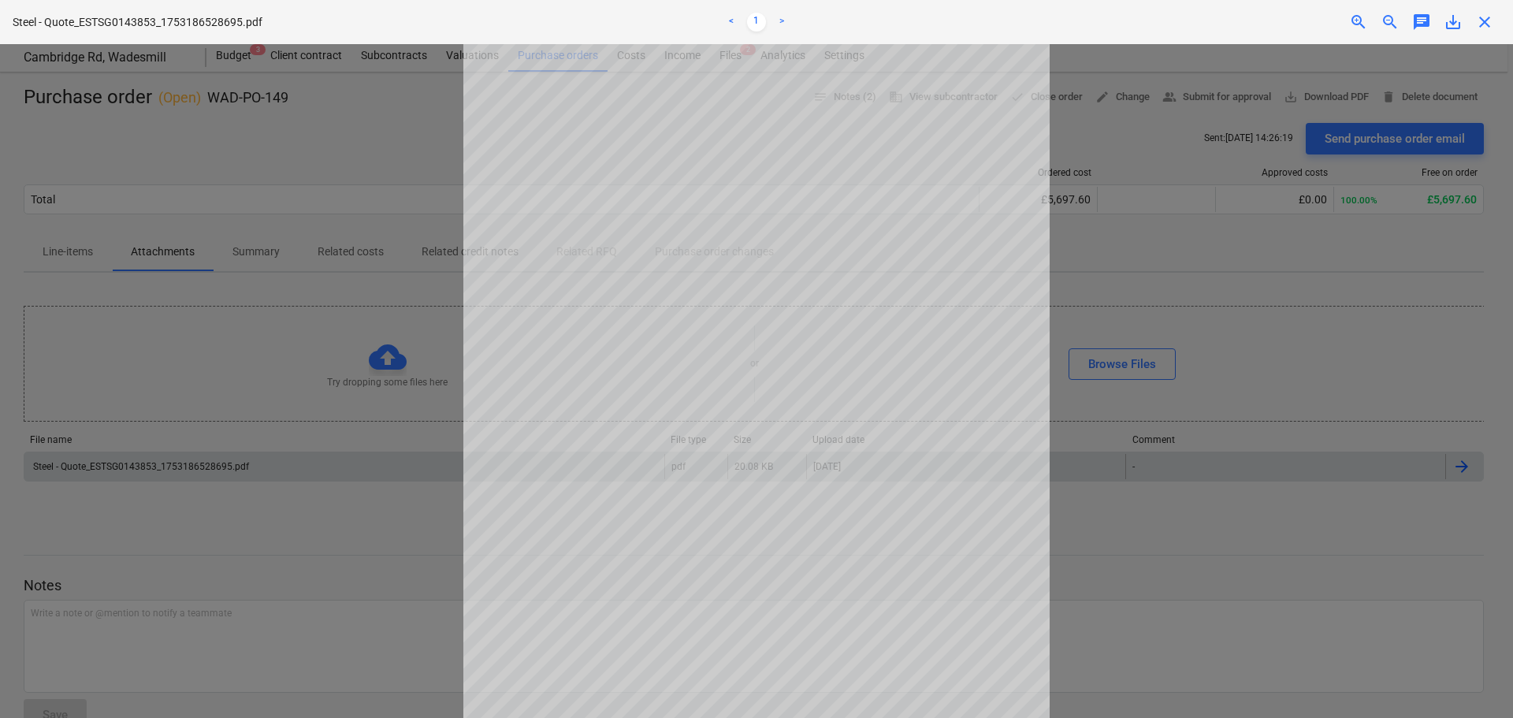
click at [782, 21] on link ">" at bounding box center [781, 22] width 19 height 19
click at [783, 23] on link ">" at bounding box center [781, 22] width 19 height 19
